Goal: Transaction & Acquisition: Purchase product/service

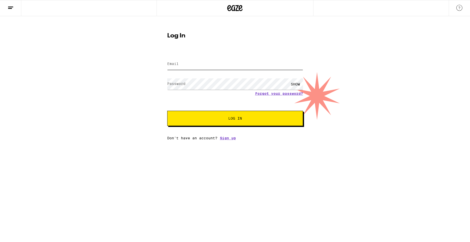
click at [216, 64] on input "Email" at bounding box center [235, 63] width 136 height 11
paste input "[PERSON_NAME][EMAIL_ADDRESS][DOMAIN_NAME]"
type input "[PERSON_NAME][EMAIL_ADDRESS][DOMAIN_NAME]"
click at [233, 117] on span "Log In" at bounding box center [235, 119] width 14 height 4
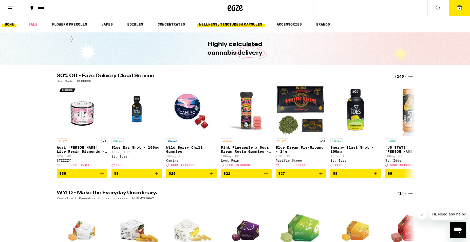
click at [244, 24] on link "WELLNESS, TINCTURES & CAPSULES" at bounding box center [230, 24] width 68 height 6
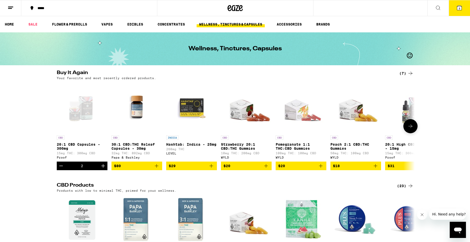
click at [76, 147] on p "20:1 CBD Capsules - 300mg" at bounding box center [82, 147] width 51 height 8
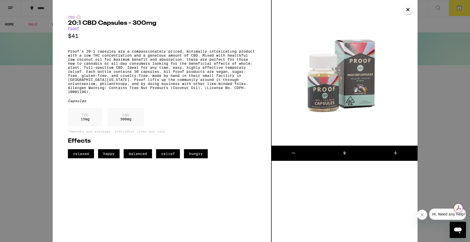
click at [292, 152] on icon at bounding box center [293, 153] width 6 height 6
click at [393, 152] on icon at bounding box center [395, 153] width 6 height 6
click at [407, 9] on icon "Close" at bounding box center [408, 10] width 6 height 8
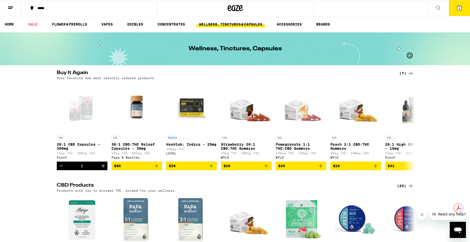
click at [460, 7] on span "3" at bounding box center [459, 8] width 2 height 3
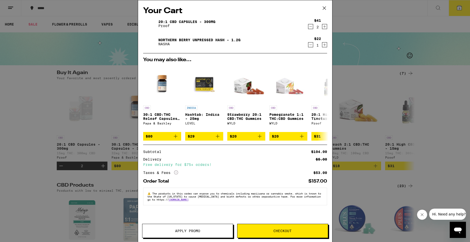
click at [310, 45] on icon "Decrement" at bounding box center [310, 45] width 5 height 6
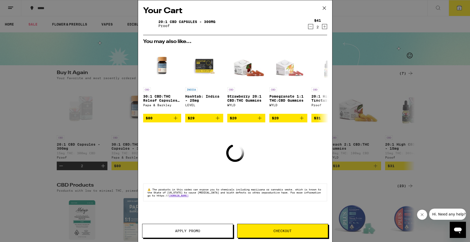
click at [323, 27] on icon "Increment" at bounding box center [324, 26] width 3 height 3
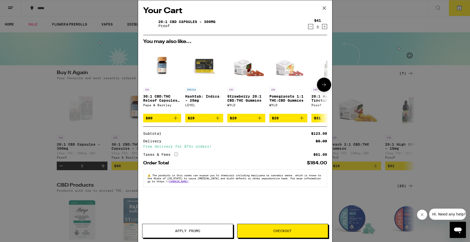
click at [205, 97] on p "Hashtab: Indica - 25mg" at bounding box center [204, 98] width 38 height 8
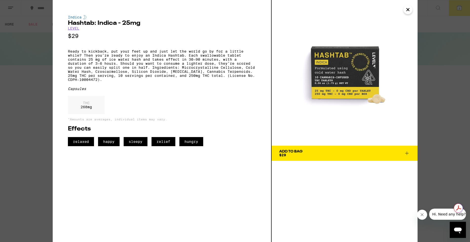
click at [407, 11] on icon "Close" at bounding box center [408, 10] width 6 height 8
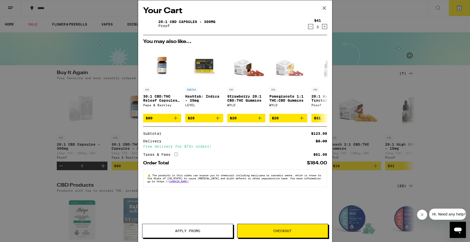
click at [277, 230] on span "Checkout" at bounding box center [282, 231] width 18 height 4
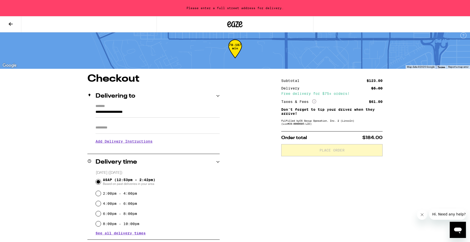
scroll to position [4, 0]
click at [102, 113] on input "**********" at bounding box center [157, 113] width 124 height 9
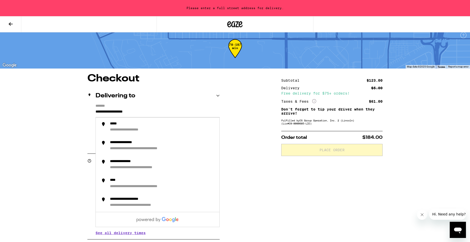
click at [156, 111] on input "**********" at bounding box center [157, 113] width 124 height 9
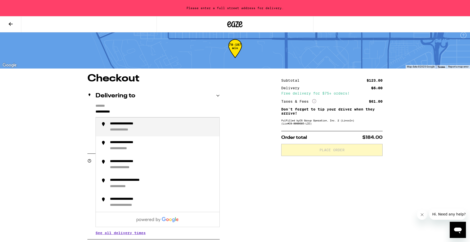
click at [152, 128] on div "**********" at bounding box center [162, 127] width 105 height 11
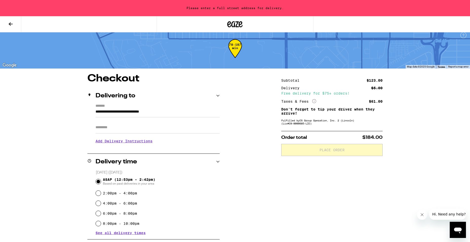
type input "**********"
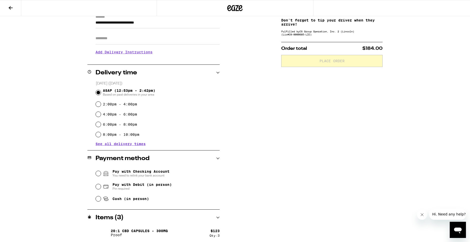
scroll to position [79, 0]
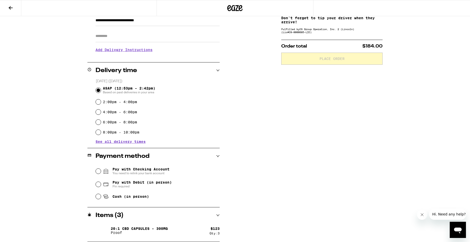
click at [161, 184] on span "Pay with Debit (in person)" at bounding box center [141, 183] width 59 height 4
click at [101, 184] on input "Pay with Debit (in person) Pin required" at bounding box center [98, 184] width 5 height 5
radio input "true"
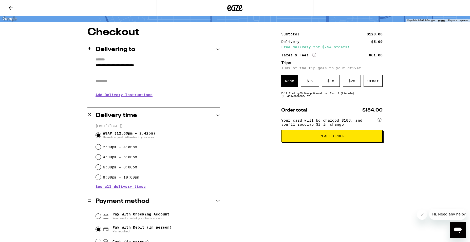
scroll to position [33, 0]
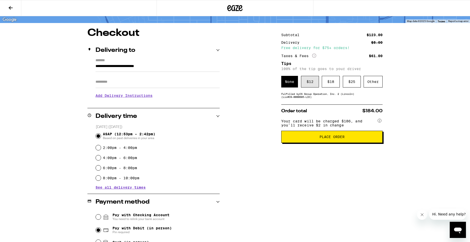
click at [305, 87] on div "$ 12" at bounding box center [310, 82] width 18 height 12
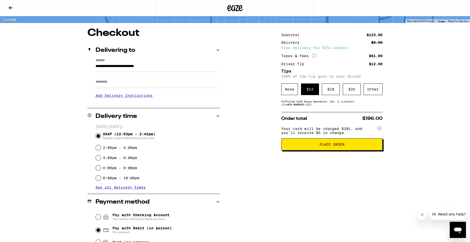
click at [329, 146] on span "Place Order" at bounding box center [331, 145] width 25 height 4
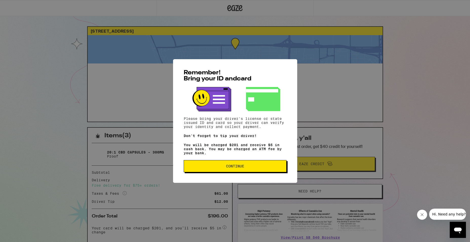
click at [236, 168] on span "Continue" at bounding box center [235, 167] width 18 height 4
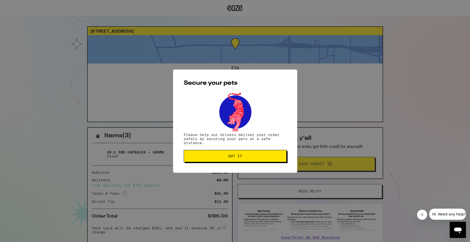
click at [238, 158] on span "Got it" at bounding box center [235, 156] width 14 height 4
